Goal: Task Accomplishment & Management: Manage account settings

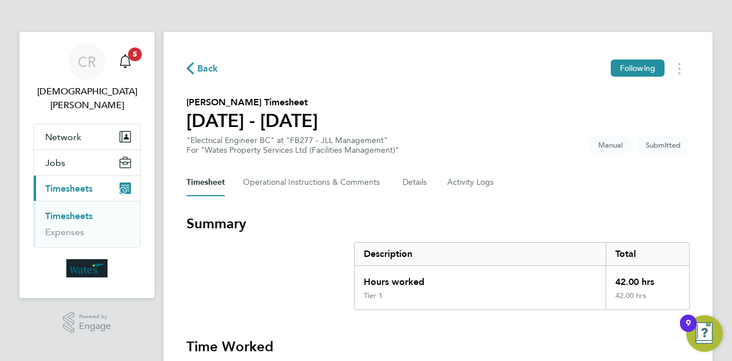
click at [452, 66] on div "Back Following" at bounding box center [439, 69] width 504 height 18
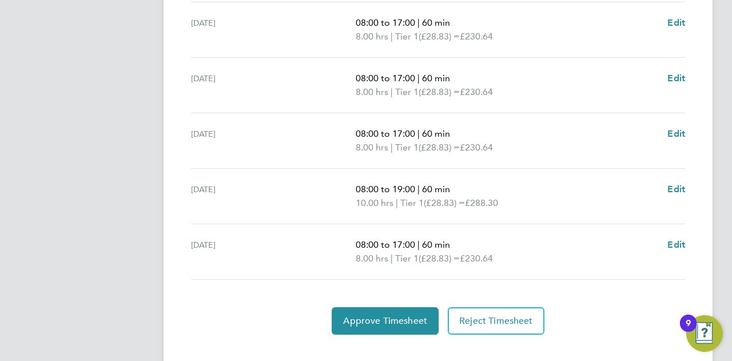
scroll to position [464, 0]
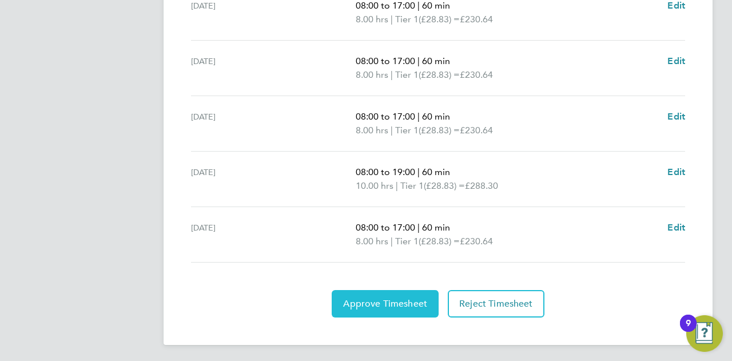
click at [370, 300] on span "Approve Timesheet" at bounding box center [385, 303] width 84 height 11
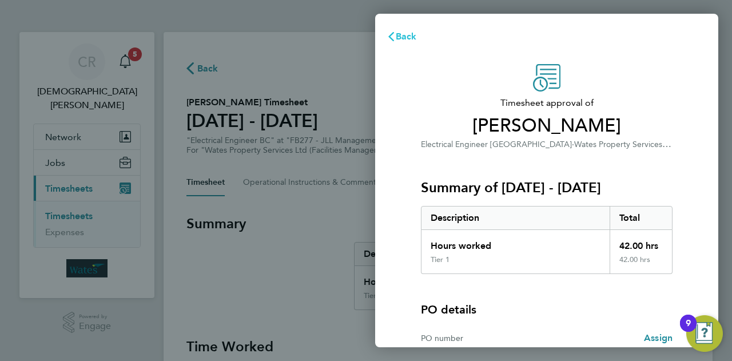
click at [404, 35] on span "Back" at bounding box center [406, 36] width 21 height 11
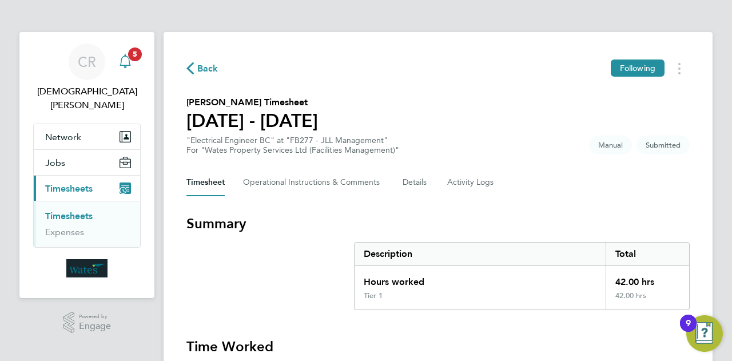
click at [124, 58] on icon "Main navigation" at bounding box center [125, 61] width 14 height 14
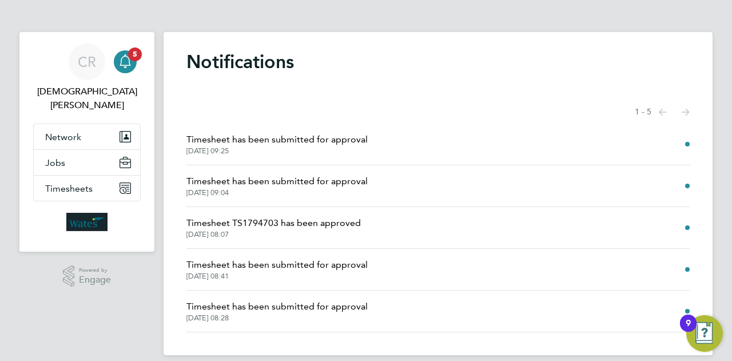
click at [295, 141] on span "Timesheet has been submitted for approval" at bounding box center [277, 140] width 181 height 14
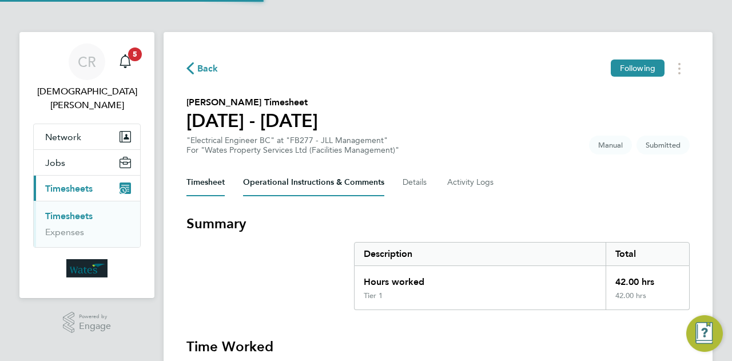
click at [293, 195] on Comments-tab "Operational Instructions & Comments" at bounding box center [313, 182] width 141 height 27
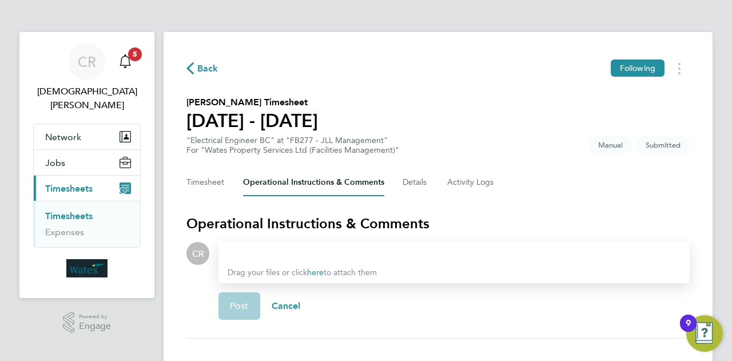
click at [74, 211] on link "Timesheets" at bounding box center [68, 216] width 47 height 11
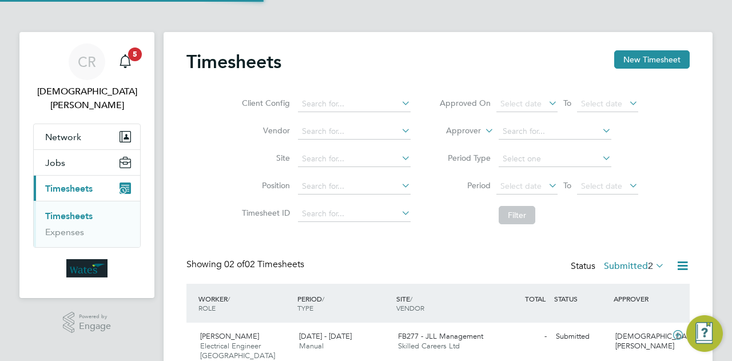
scroll to position [29, 99]
click at [704, 159] on div "Timesheets New Timesheet Client Config Vendor Site Position Timesheet ID Approv…" at bounding box center [438, 237] width 549 height 410
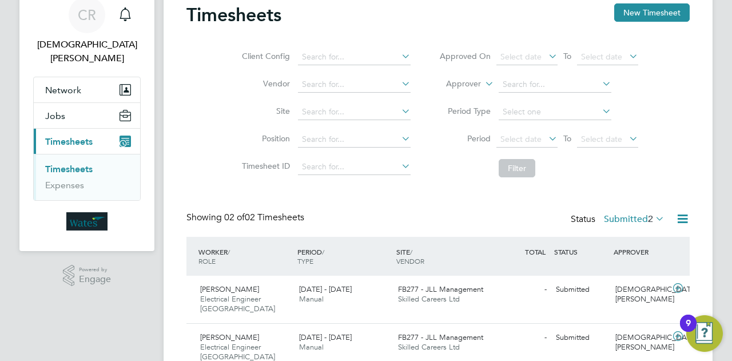
scroll to position [78, 0]
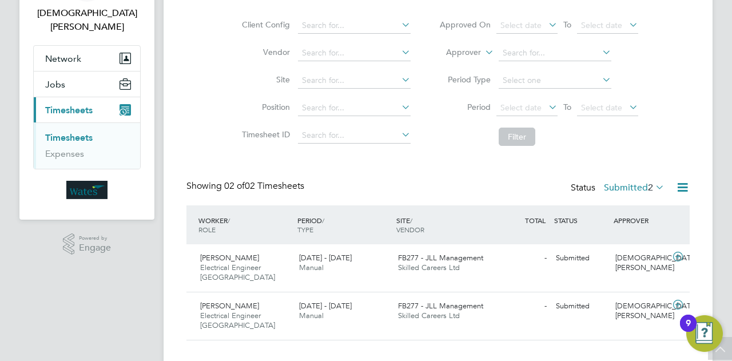
click at [623, 189] on label "Submitted 2" at bounding box center [634, 187] width 61 height 11
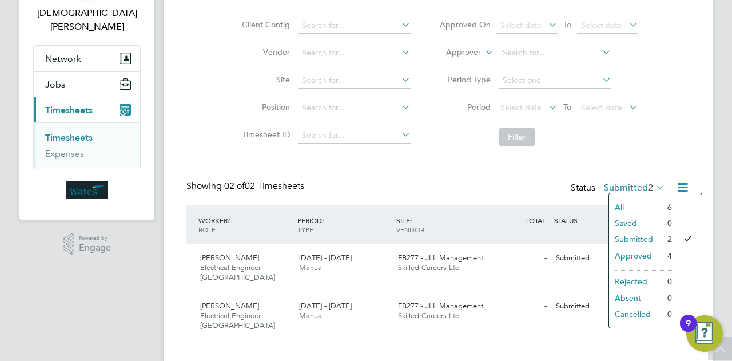
click at [632, 255] on li "Approved" at bounding box center [635, 256] width 53 height 16
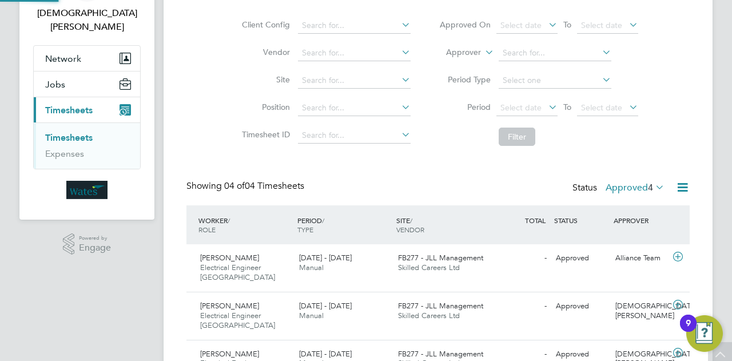
scroll to position [0, 0]
click at [620, 184] on label "Approved 4" at bounding box center [635, 187] width 59 height 11
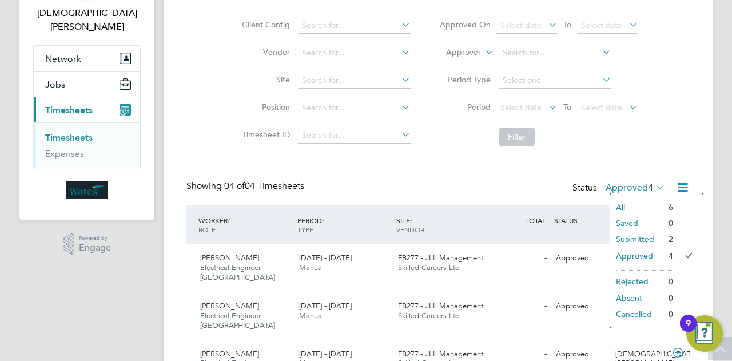
click at [626, 237] on li "Submitted" at bounding box center [637, 239] width 53 height 16
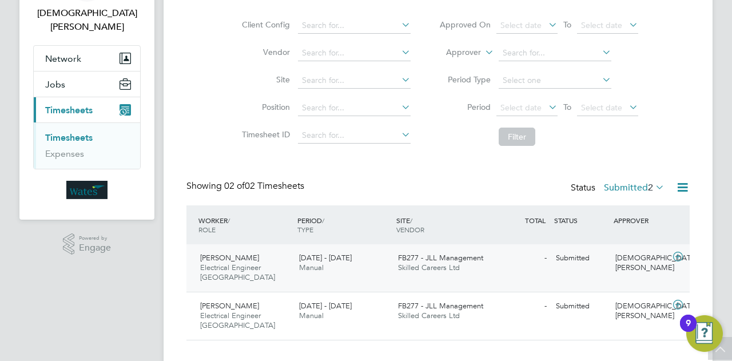
click at [682, 258] on icon at bounding box center [678, 256] width 14 height 9
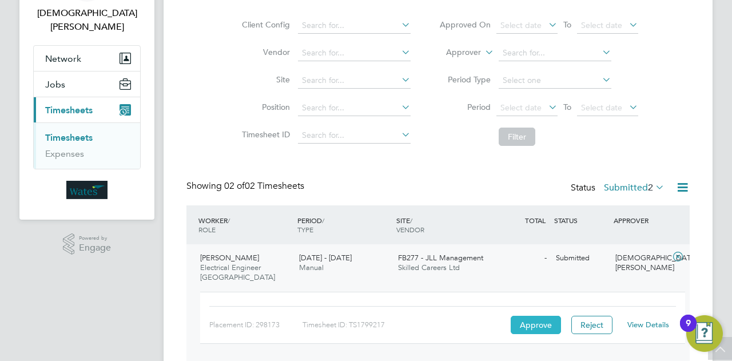
click at [529, 316] on button "Approve" at bounding box center [536, 325] width 50 height 18
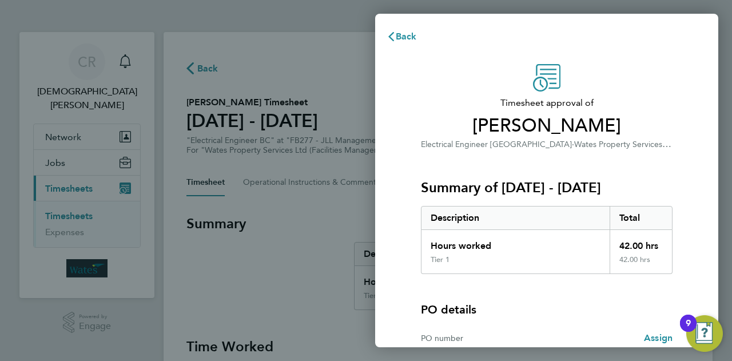
click at [650, 86] on div "Timesheet approval of [PERSON_NAME] Electrical Engineer [GEOGRAPHIC_DATA] · Wat…" at bounding box center [547, 107] width 252 height 87
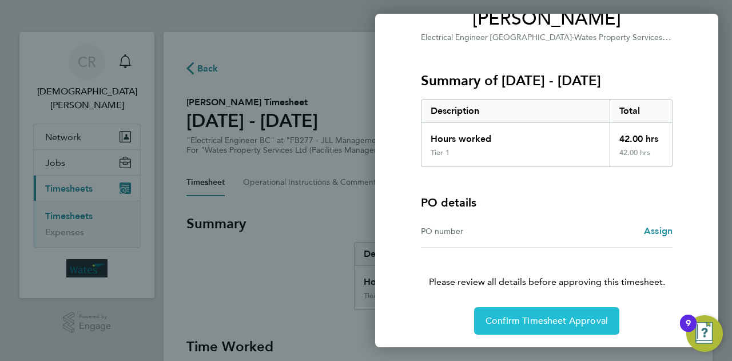
click at [524, 327] on button "Confirm Timesheet Approval" at bounding box center [546, 320] width 145 height 27
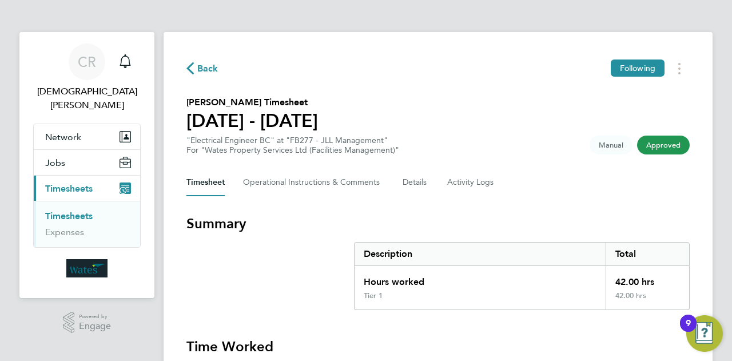
click at [117, 176] on button "Current page: Timesheets" at bounding box center [87, 188] width 106 height 25
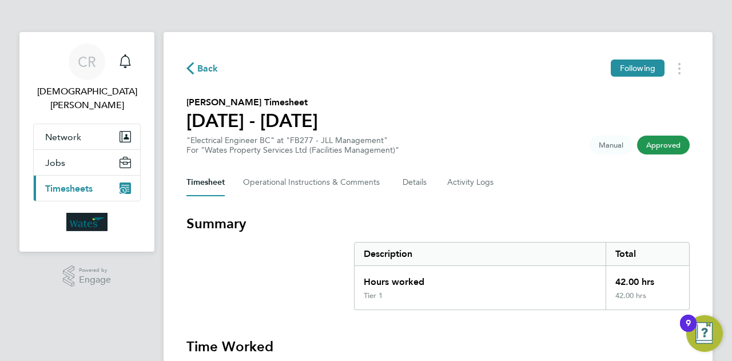
click at [63, 183] on span "Timesheets" at bounding box center [68, 188] width 47 height 11
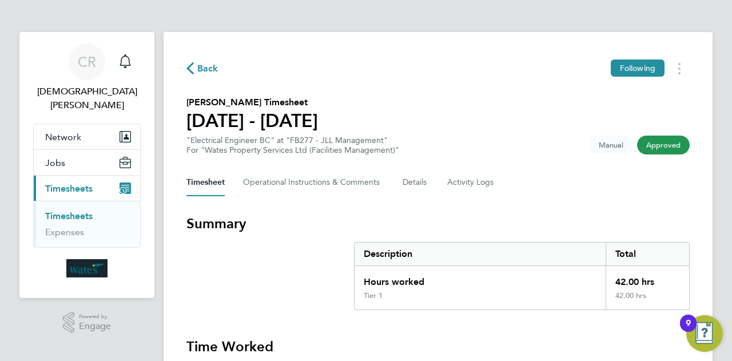
click at [199, 73] on span "Back" at bounding box center [207, 69] width 21 height 14
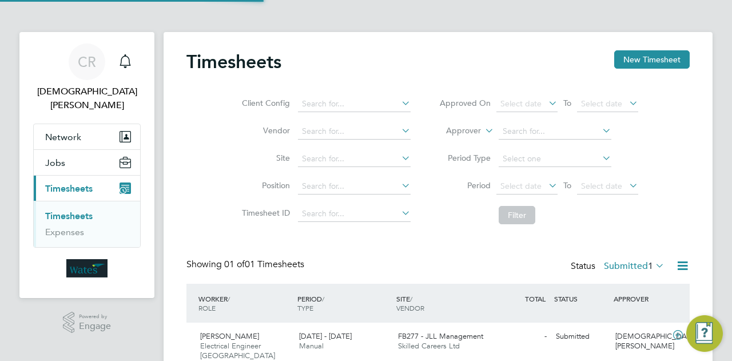
scroll to position [29, 99]
click at [679, 336] on icon at bounding box center [678, 335] width 14 height 9
click at [680, 328] on div "9" at bounding box center [688, 323] width 17 height 17
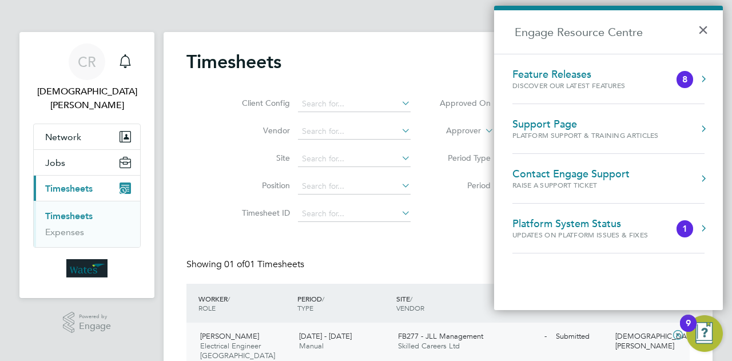
click at [678, 333] on icon at bounding box center [678, 335] width 14 height 9
click at [700, 26] on button "×" at bounding box center [706, 26] width 17 height 25
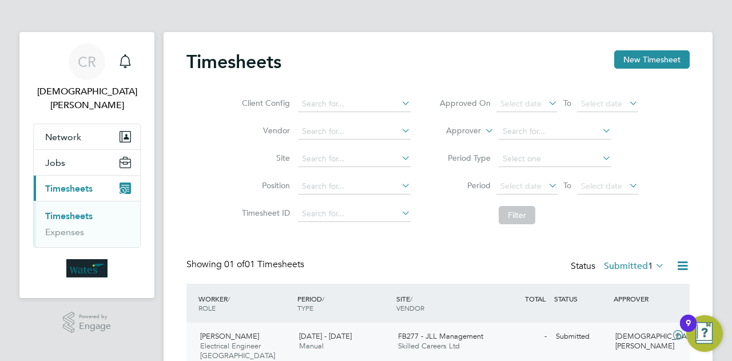
click at [679, 332] on icon at bounding box center [678, 335] width 14 height 9
click at [678, 334] on icon at bounding box center [678, 335] width 14 height 9
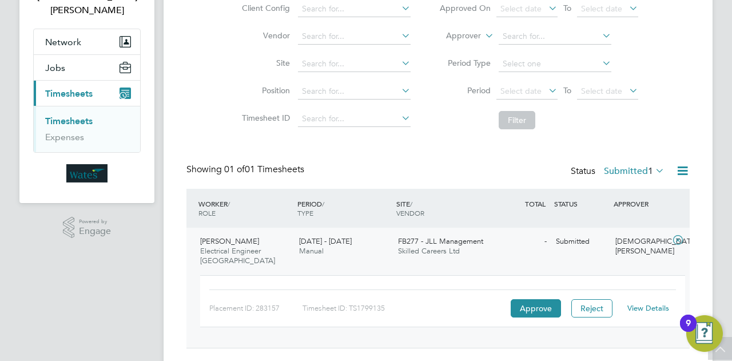
scroll to position [113, 0]
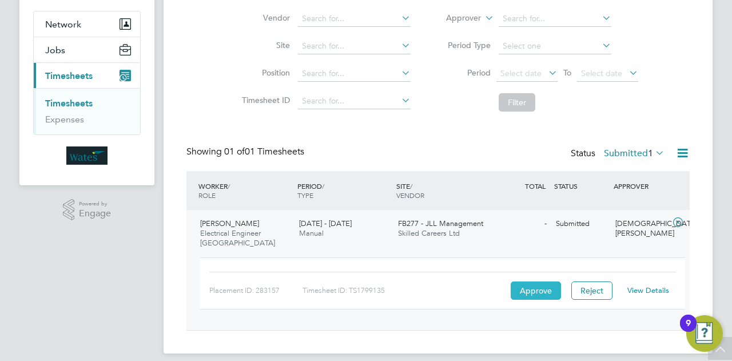
click at [543, 282] on button "Approve" at bounding box center [536, 291] width 50 height 18
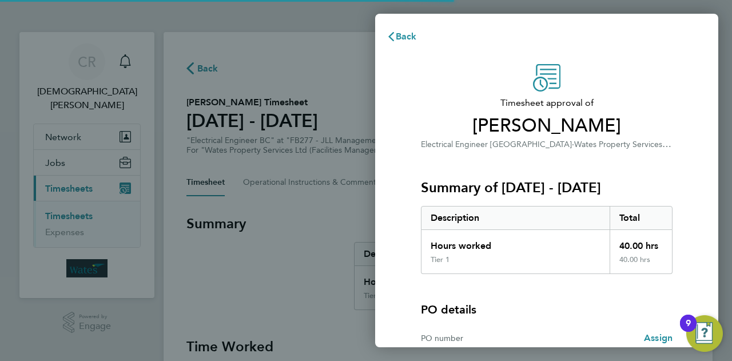
scroll to position [107, 0]
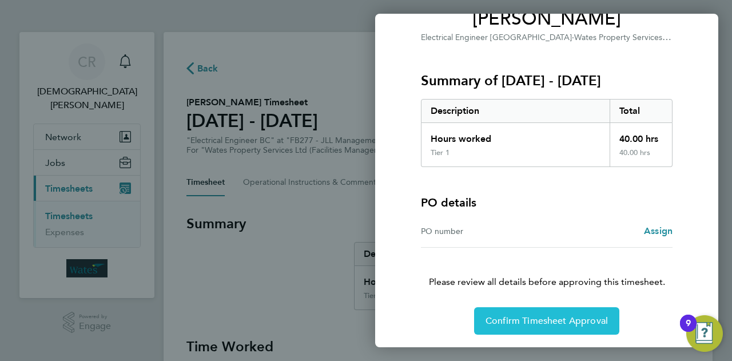
click at [530, 319] on span "Confirm Timesheet Approval" at bounding box center [547, 320] width 122 height 11
